Goal: Transaction & Acquisition: Purchase product/service

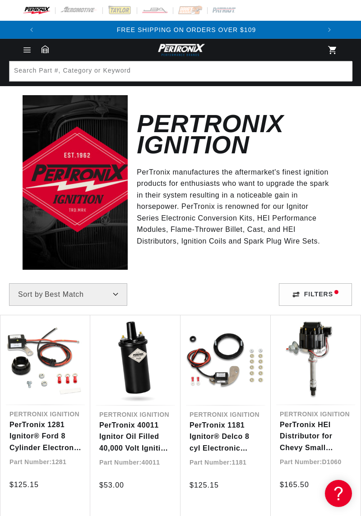
scroll to position [0, 280]
click at [32, 48] on span "Menu" at bounding box center [27, 50] width 20 height 10
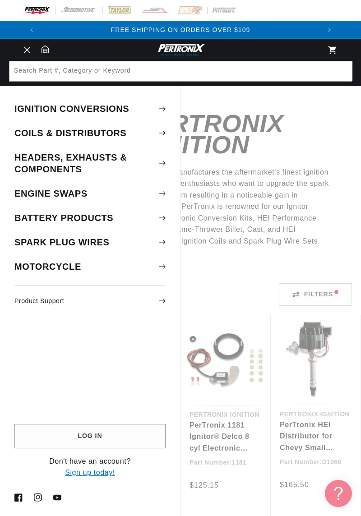
click at [115, 113] on summary "Ignition Conversions" at bounding box center [90, 108] width 180 height 23
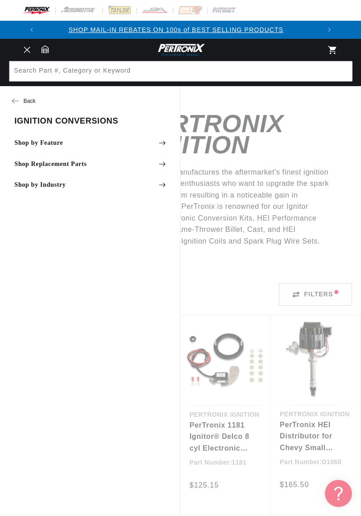
scroll to position [0, 0]
click at [60, 144] on summary "Shop by Feature" at bounding box center [90, 143] width 180 height 20
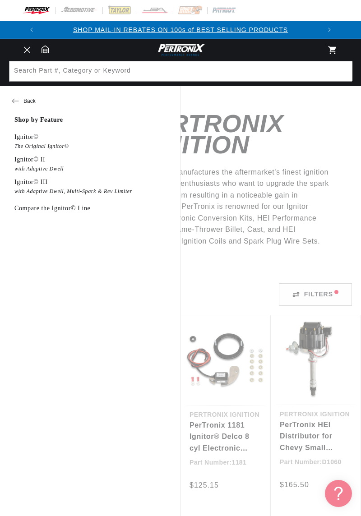
click at [42, 147] on em "The Original Ignitor©" at bounding box center [41, 146] width 54 height 7
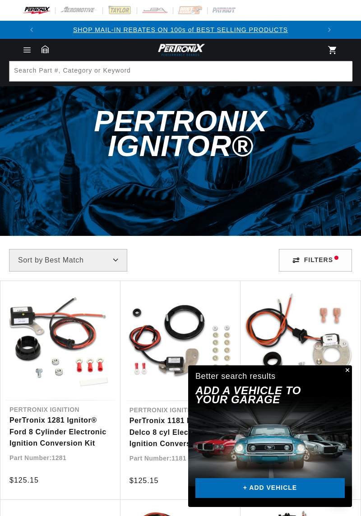
click at [124, 249] on select "Best Match Featured Name, A-Z Name, Z-A Price, Low to High Price, High to Low" at bounding box center [68, 260] width 118 height 23
click at [311, 249] on div "Filters" at bounding box center [315, 260] width 73 height 23
